Goal: Task Accomplishment & Management: Manage account settings

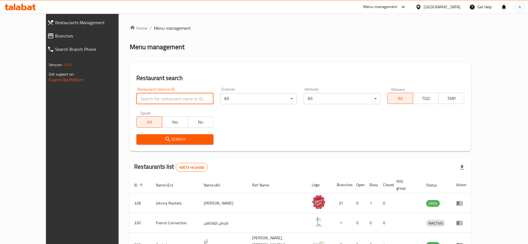
click at [177, 99] on input "search" at bounding box center [174, 98] width 77 height 11
paste input "633740"
type input "633740"
click button "Search" at bounding box center [174, 139] width 77 height 10
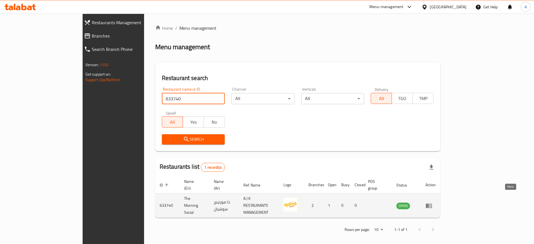
click at [432, 204] on icon "enhanced table" at bounding box center [429, 206] width 6 height 5
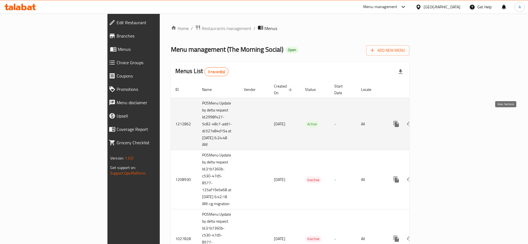
click at [439, 122] on icon "enhanced table" at bounding box center [436, 124] width 5 height 5
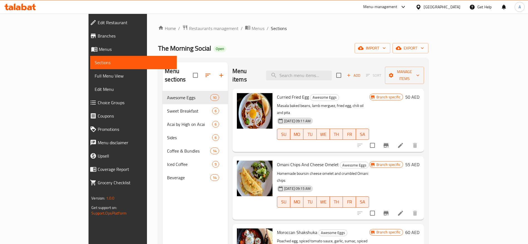
click at [98, 105] on span "Choice Groups" at bounding box center [135, 102] width 75 height 7
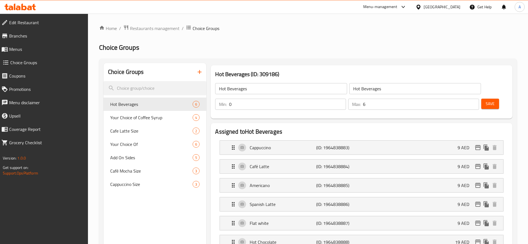
scroll to position [84, 0]
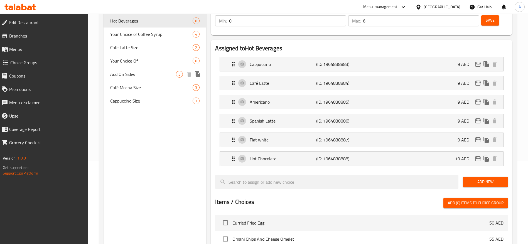
click at [143, 73] on span "Add On Sides" at bounding box center [143, 74] width 66 height 7
type input "Add On Sides"
type input "أضف على جوانب"
type input "1"
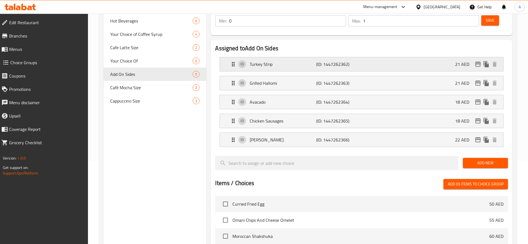
click at [234, 57] on div "Turkey Strip (ID: 1447262362) 21 AED" at bounding box center [363, 64] width 267 height 14
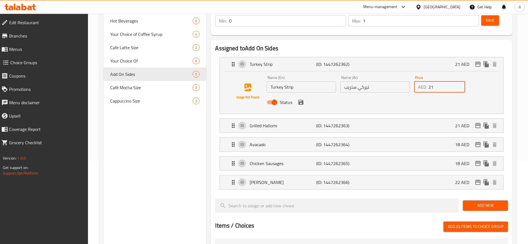
drag, startPoint x: 441, startPoint y: 74, endPoint x: 421, endPoint y: 77, distance: 20.0
click at [421, 77] on div "Price AED 21 Price" at bounding box center [439, 83] width 55 height 21
click at [303, 100] on icon "save" at bounding box center [300, 102] width 5 height 5
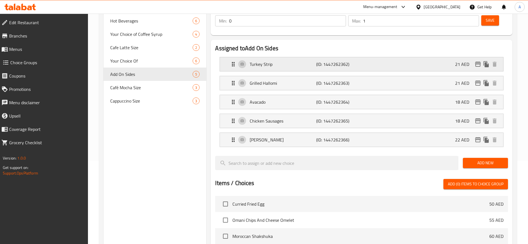
click at [233, 62] on icon "Expand" at bounding box center [233, 64] width 3 height 4
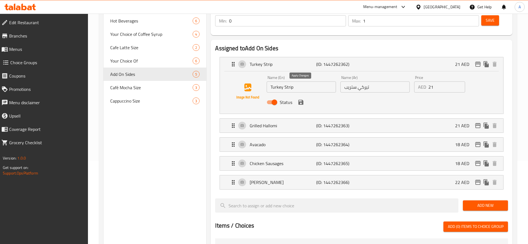
click at [300, 100] on icon "save" at bounding box center [300, 102] width 5 height 5
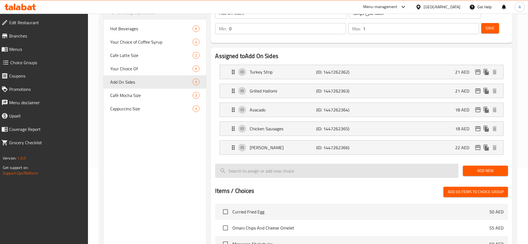
scroll to position [17, 0]
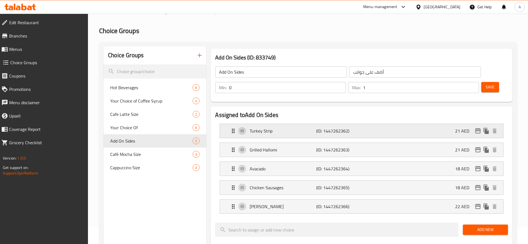
click at [226, 124] on div "Turkey Strip (ID: 1447262362) 21 AED" at bounding box center [361, 131] width 283 height 14
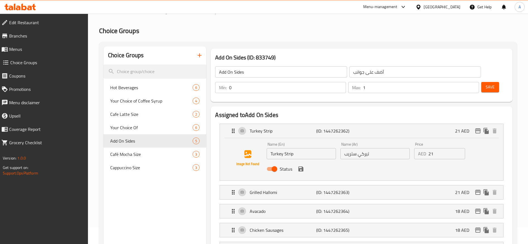
click at [299, 166] on icon "save" at bounding box center [301, 169] width 7 height 7
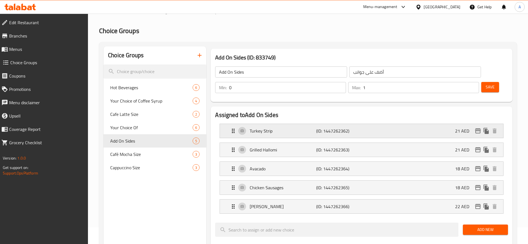
drag, startPoint x: 231, startPoint y: 112, endPoint x: 279, endPoint y: 116, distance: 48.1
click at [231, 124] on div "Turkey Strip (ID: 1447262362) 21 AED" at bounding box center [363, 131] width 267 height 14
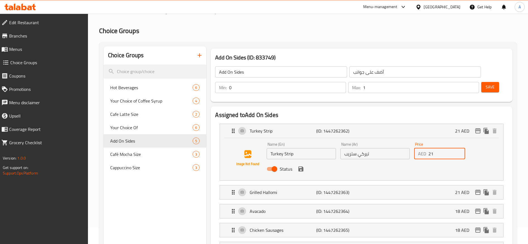
drag, startPoint x: 444, startPoint y: 140, endPoint x: 409, endPoint y: 137, distance: 34.9
click at [409, 140] on div "Name (En) Turkey Strip Name (En) Name (Ar) تيركي ستريب Name (Ar) Price AED 21 P…" at bounding box center [374, 158] width 221 height 36
click at [302, 167] on icon "save" at bounding box center [300, 169] width 5 height 5
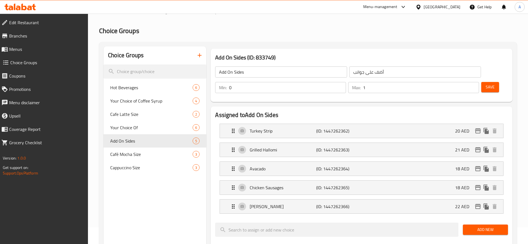
type input "20"
click at [292, 128] on p "Turkey Strip" at bounding box center [283, 131] width 66 height 7
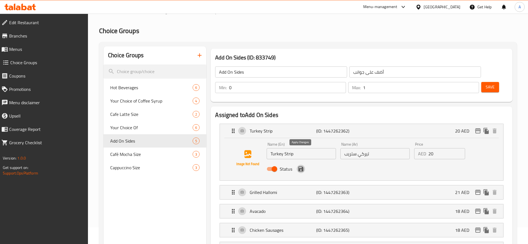
click at [303, 167] on icon "save" at bounding box center [300, 169] width 5 height 5
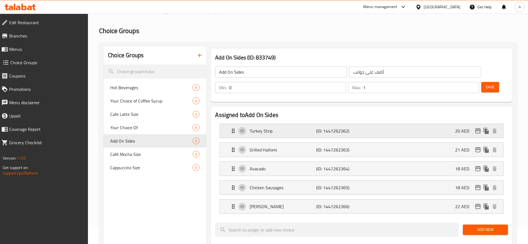
click at [228, 124] on div "Turkey Strip (ID: 1447262362) 20 AED" at bounding box center [361, 131] width 283 height 14
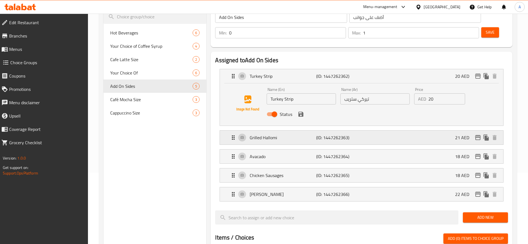
scroll to position [58, 0]
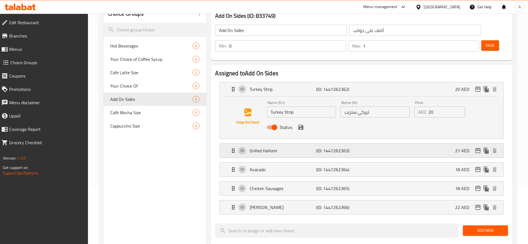
click at [231, 148] on icon "Expand" at bounding box center [233, 151] width 7 height 7
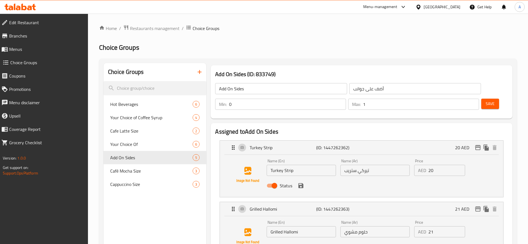
scroll to position [42, 0]
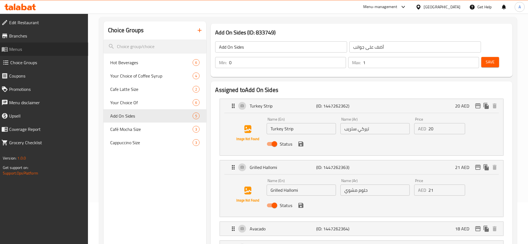
click at [32, 47] on span "Menus" at bounding box center [46, 49] width 75 height 7
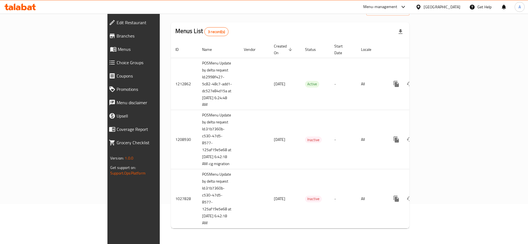
scroll to position [27, 0]
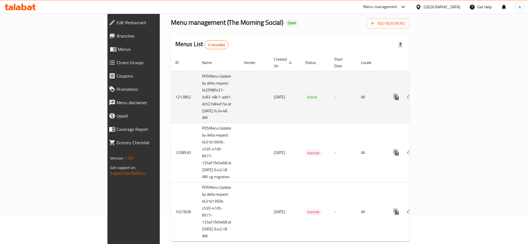
click at [440, 94] on icon "enhanced table" at bounding box center [436, 97] width 7 height 7
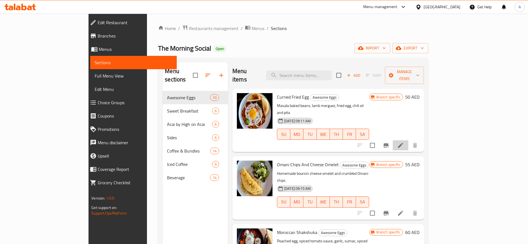
click at [408, 141] on li at bounding box center [401, 146] width 16 height 10
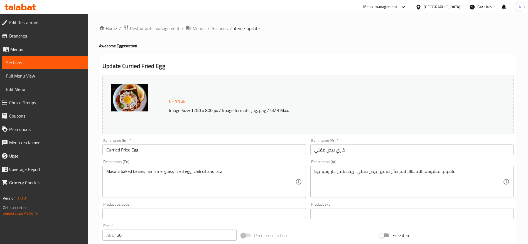
scroll to position [157, 0]
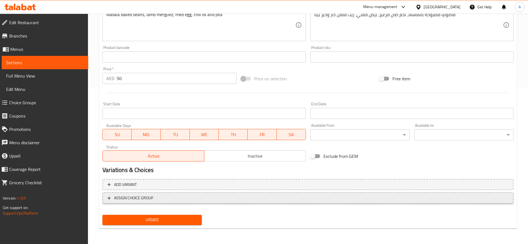
click at [109, 200] on icon "button" at bounding box center [109, 199] width 6 height 6
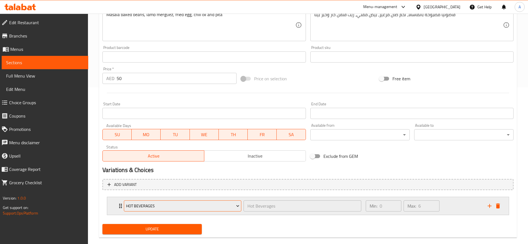
click at [236, 202] on button "Hot Beverages" at bounding box center [182, 206] width 117 height 11
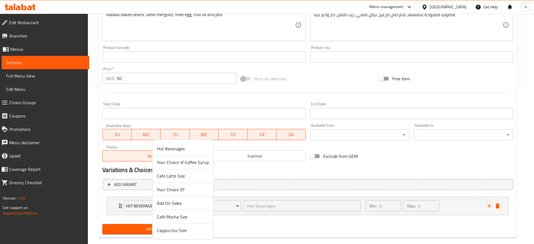
click at [167, 202] on span "Add On Sides" at bounding box center [183, 203] width 52 height 7
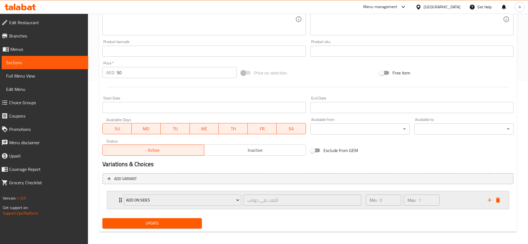
scroll to position [166, 0]
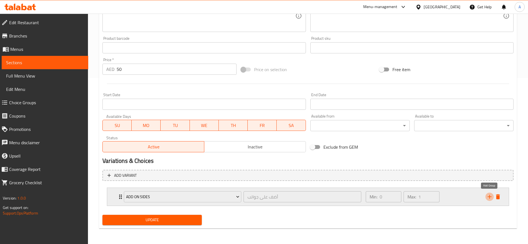
click at [489, 198] on icon "add" at bounding box center [489, 197] width 7 height 7
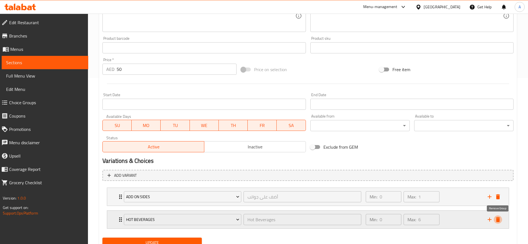
click at [497, 222] on icon "delete" at bounding box center [498, 220] width 7 height 7
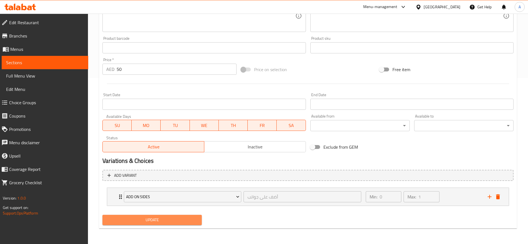
click at [173, 222] on span "Update" at bounding box center [152, 220] width 90 height 7
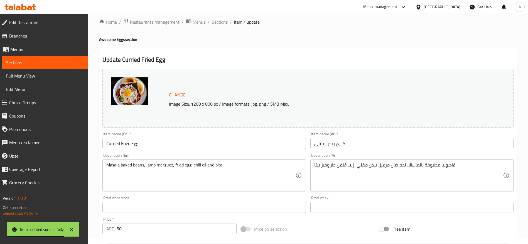
scroll to position [0, 0]
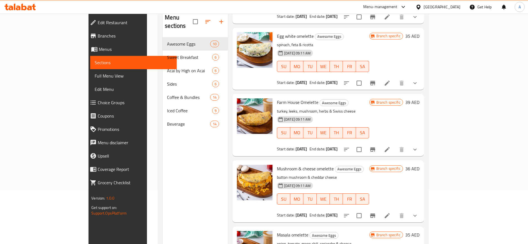
scroll to position [78, 0]
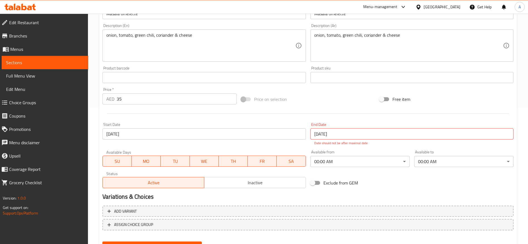
scroll to position [163, 0]
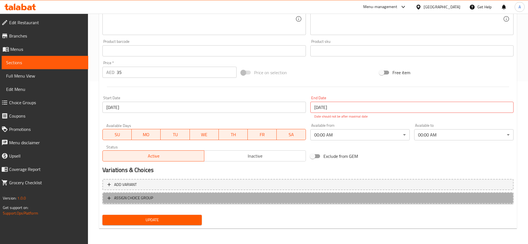
click at [108, 199] on icon "button" at bounding box center [109, 199] width 6 height 6
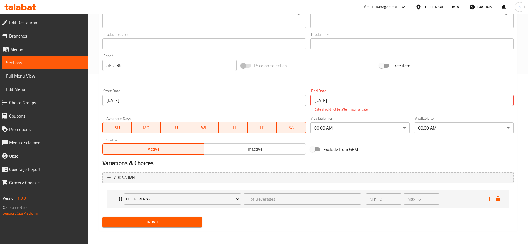
scroll to position [172, 0]
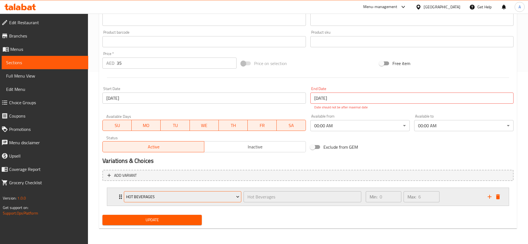
click at [182, 194] on span "Hot Beverages" at bounding box center [182, 197] width 113 height 7
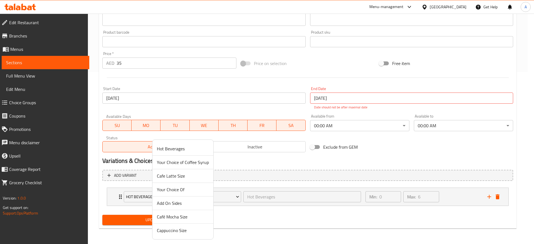
click at [181, 203] on span "Add On Sides" at bounding box center [183, 203] width 52 height 7
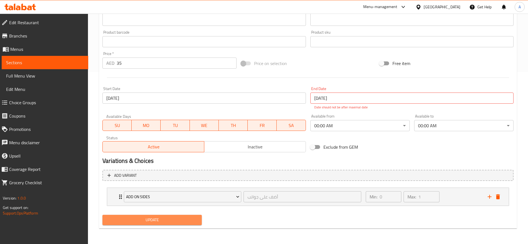
click at [176, 220] on span "Update" at bounding box center [152, 220] width 90 height 7
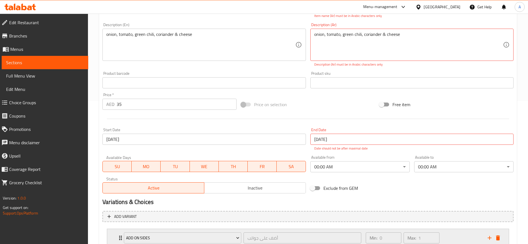
scroll to position [185, 0]
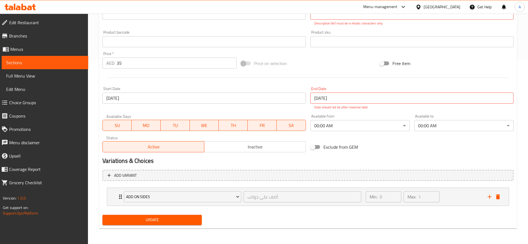
click at [39, 39] on span "Branches" at bounding box center [46, 36] width 75 height 7
